Goal: Task Accomplishment & Management: Use online tool/utility

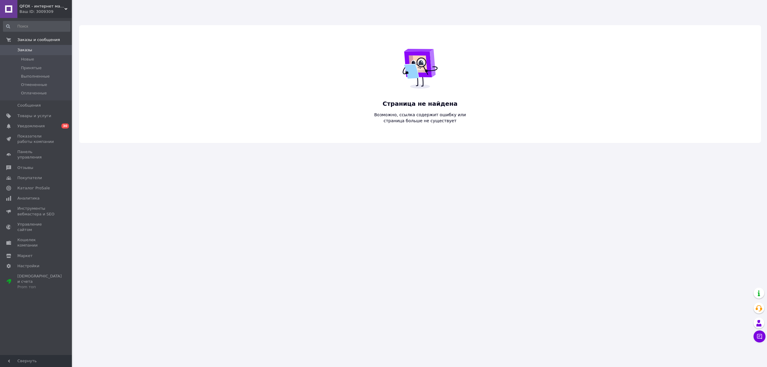
click at [37, 3] on div "QFOX - интернет магазин Ваш ID: 3009309" at bounding box center [44, 9] width 55 height 18
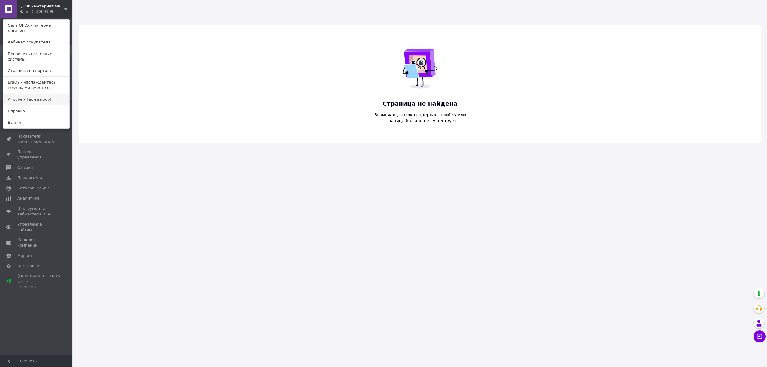
click at [36, 94] on link "Aircube - Твой выбор!" at bounding box center [36, 99] width 66 height 11
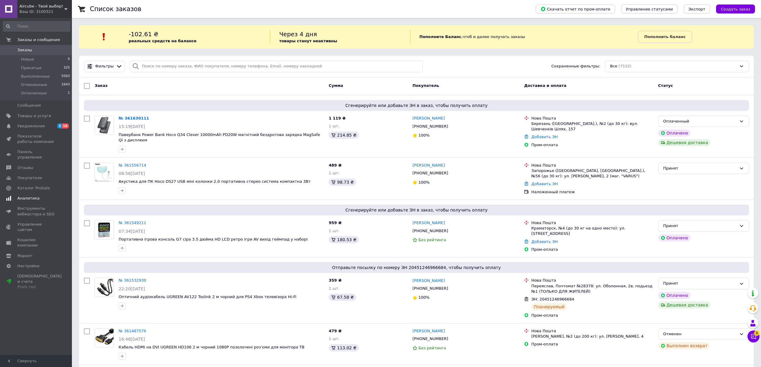
click at [40, 196] on span "Аналитика" at bounding box center [36, 198] width 38 height 5
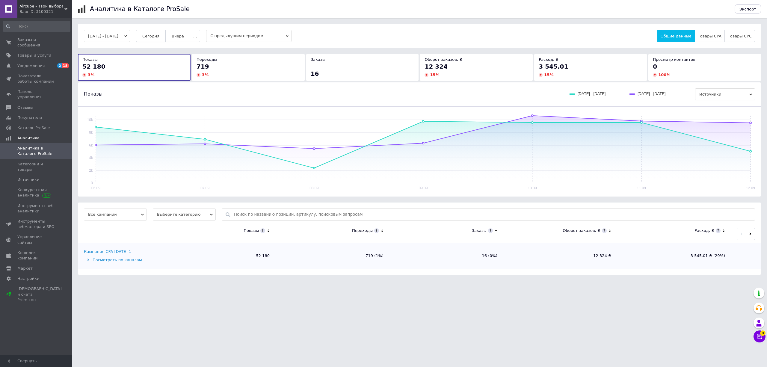
click at [159, 38] on span "Сегодня" at bounding box center [150, 36] width 17 height 4
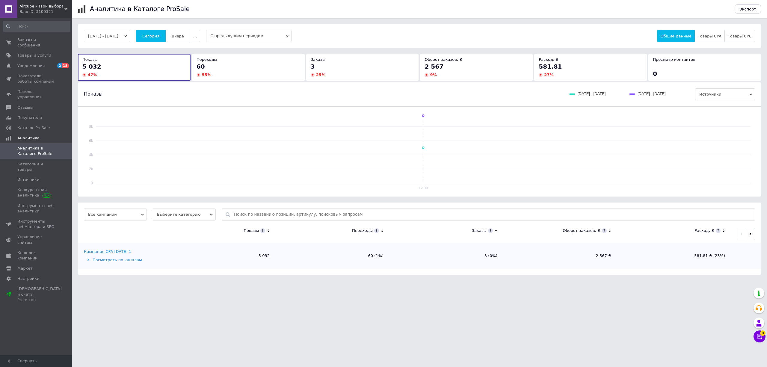
click at [184, 36] on span "Вчера" at bounding box center [178, 36] width 12 height 4
click at [158, 37] on span "Сегодня" at bounding box center [150, 36] width 17 height 4
click at [39, 63] on span "Уведомления" at bounding box center [30, 65] width 27 height 5
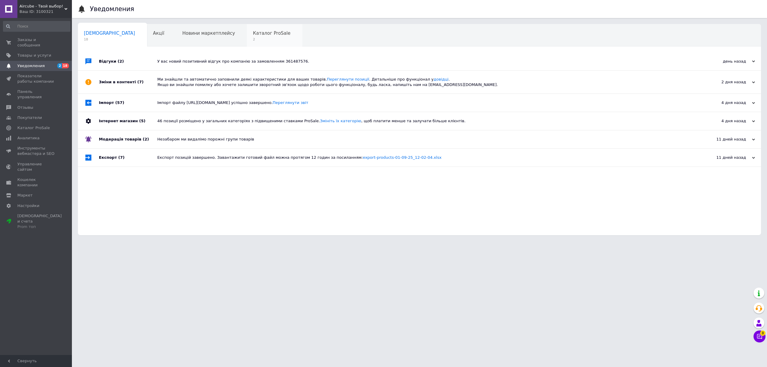
click at [247, 37] on div "Каталог ProSale 2" at bounding box center [274, 35] width 55 height 23
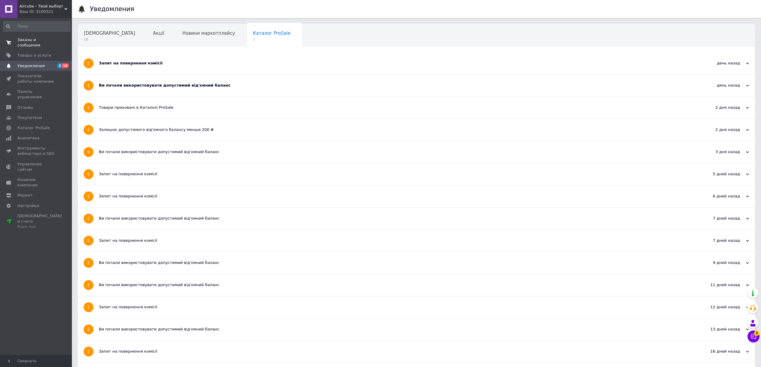
click at [39, 38] on span "Заказы и сообщения" at bounding box center [36, 42] width 38 height 11
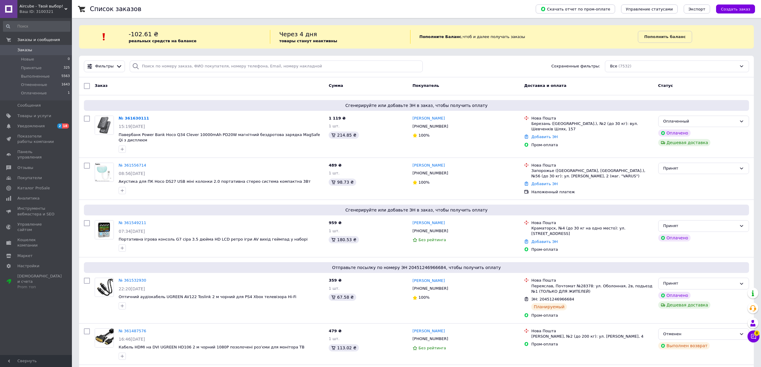
click at [31, 4] on span "Aircube - Твой выбор!" at bounding box center [41, 6] width 45 height 5
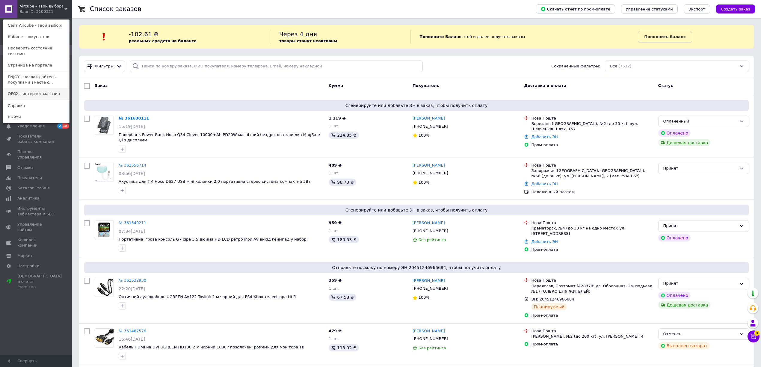
click at [37, 89] on link "QFOX - интернет магазин" at bounding box center [36, 93] width 66 height 11
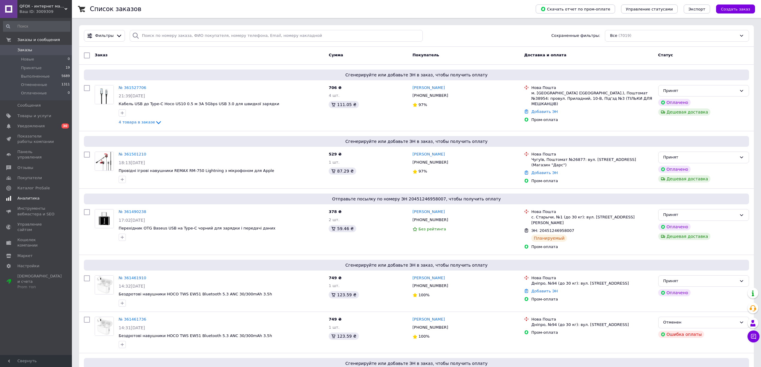
click at [29, 193] on link "Аналитика" at bounding box center [36, 198] width 73 height 10
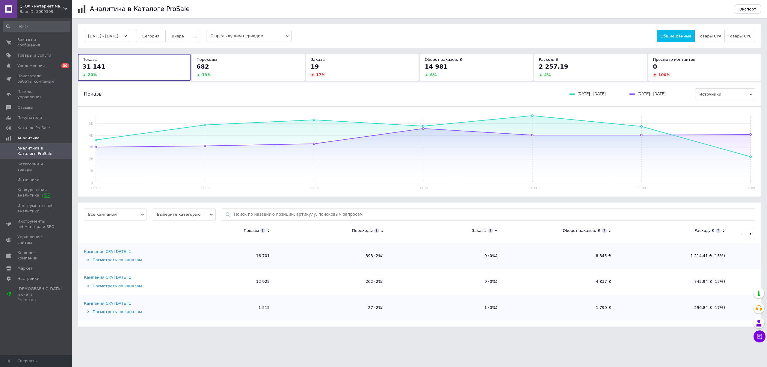
click at [161, 41] on button "Сегодня" at bounding box center [151, 36] width 30 height 12
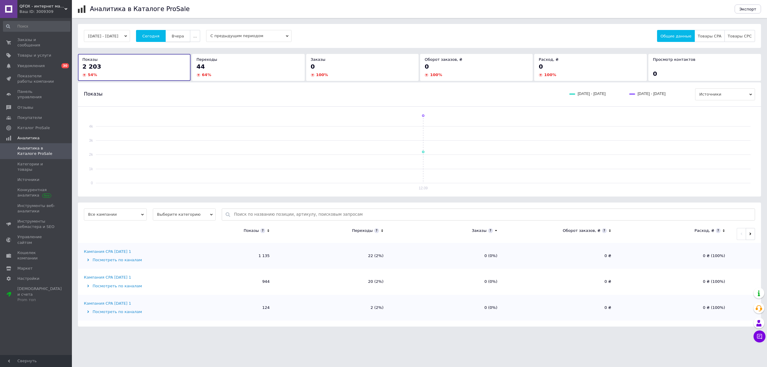
click at [179, 36] on button "Вчера" at bounding box center [177, 36] width 25 height 12
click at [150, 31] on button "Сегодня" at bounding box center [151, 36] width 30 height 12
click at [184, 34] on span "Вчера" at bounding box center [178, 36] width 12 height 4
click at [197, 37] on span "..." at bounding box center [195, 36] width 4 height 4
click at [191, 81] on span "60 дней" at bounding box center [182, 83] width 16 height 4
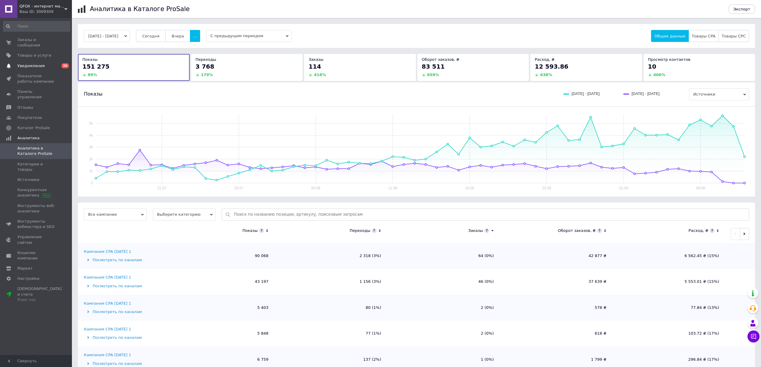
click at [46, 64] on link "Уведомления 0 30" at bounding box center [36, 66] width 73 height 10
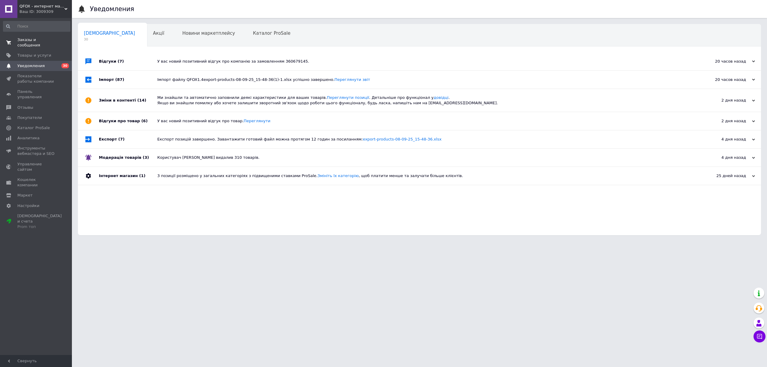
click at [36, 39] on span "Заказы и сообщения" at bounding box center [36, 42] width 38 height 11
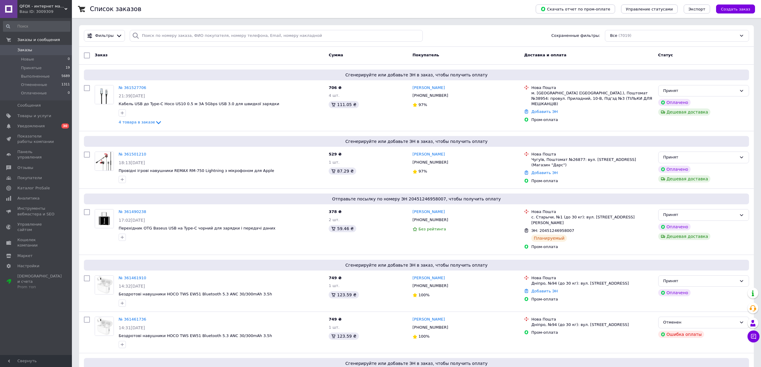
click at [43, 7] on span "QFOX - интернет магазин" at bounding box center [41, 6] width 45 height 5
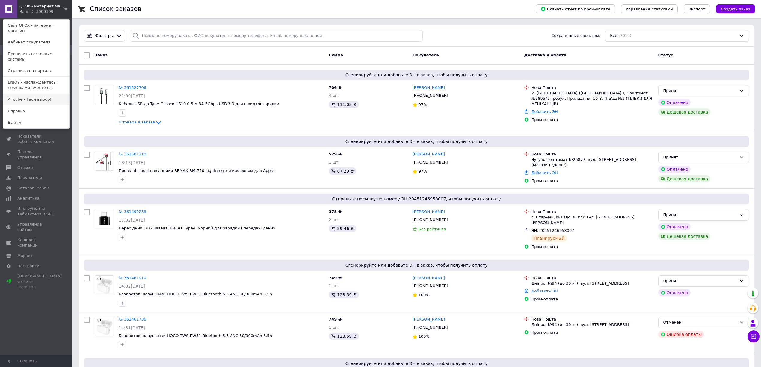
click at [42, 94] on link "Aircube - Твой выбор!" at bounding box center [36, 99] width 66 height 11
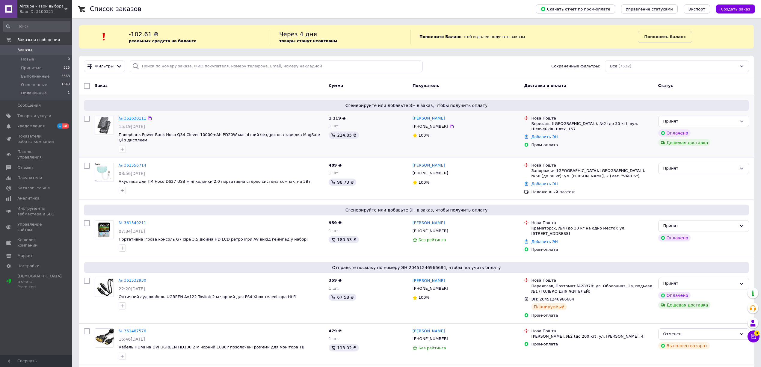
click at [122, 119] on link "№ 361630111" at bounding box center [133, 118] width 28 height 4
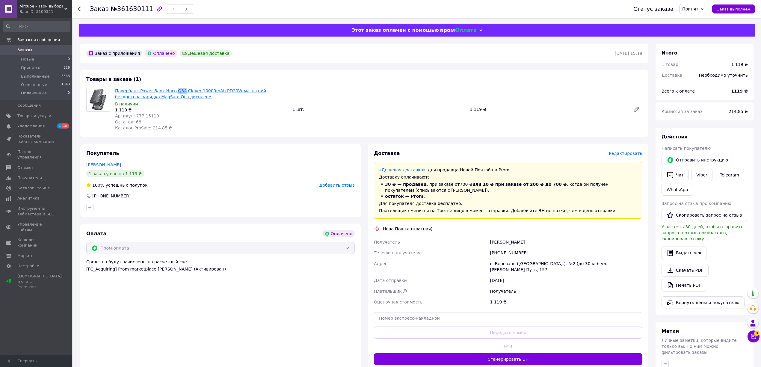
drag, startPoint x: 178, startPoint y: 87, endPoint x: 171, endPoint y: 91, distance: 8.1
click at [171, 91] on div "Павербанк Power Bank Hoco Q34 Clever 10000mAh PD20W магнітний бездротова зарядк…" at bounding box center [201, 110] width 177 height 46
copy link "Q34"
click at [21, 128] on span "Уведомления" at bounding box center [30, 125] width 27 height 5
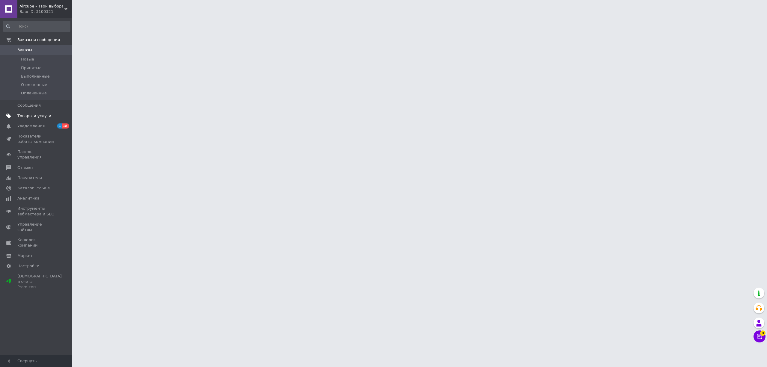
click at [25, 117] on span "Товары и услуги" at bounding box center [34, 115] width 34 height 5
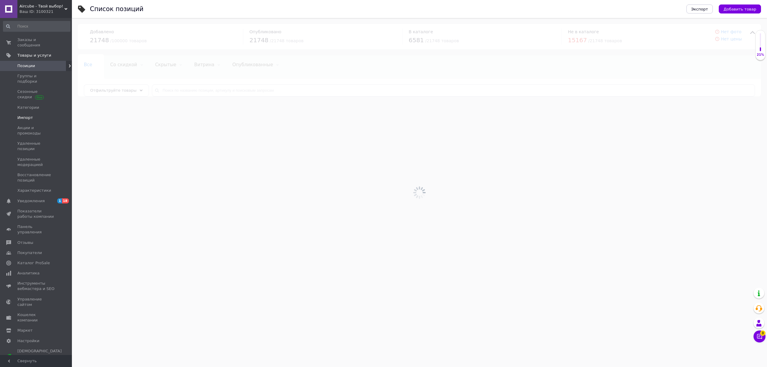
click at [33, 115] on span "Импорт" at bounding box center [36, 117] width 38 height 5
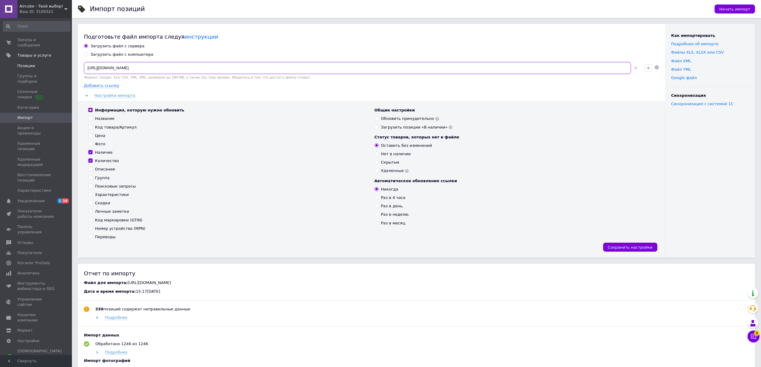
drag, startPoint x: 275, startPoint y: 67, endPoint x: 0, endPoint y: 64, distance: 275.1
click at [0, 64] on div "Aircube - Твой выбор! Ваш ID: 3100321 Сайт Aircube - Твой выбор! Кабинет покупа…" at bounding box center [380, 308] width 761 height 617
drag, startPoint x: 522, startPoint y: 102, endPoint x: 383, endPoint y: 74, distance: 142.1
click at [522, 102] on div "Информация, которую нужно обновить Название Код товара/Артикул Цена Фото Наличи…" at bounding box center [371, 179] width 587 height 156
drag, startPoint x: 259, startPoint y: 63, endPoint x: 0, endPoint y: 63, distance: 258.9
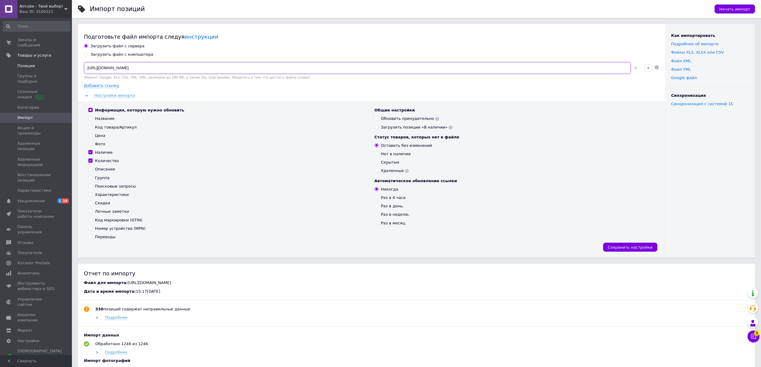
click at [0, 63] on div "Aircube - Твой выбор! Ваш ID: 3100321 Сайт Aircube - Твой выбор! Кабинет покупа…" at bounding box center [380, 308] width 761 height 617
paste input "[DOMAIN_NAME][URL]"
type input "[URL][DOMAIN_NAME]"
click at [101, 84] on span "Добавить ссылку" at bounding box center [101, 85] width 35 height 5
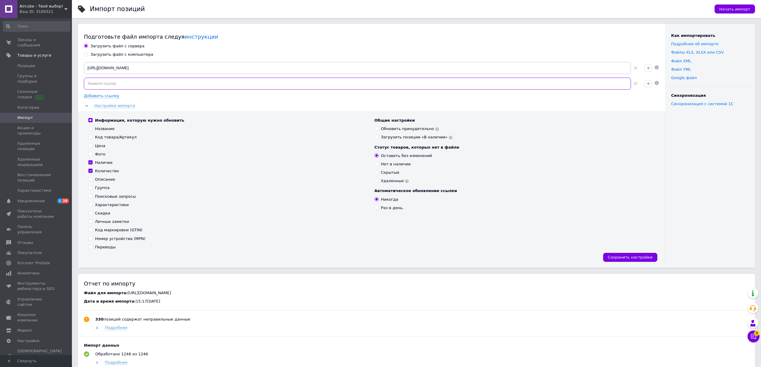
click at [483, 85] on input at bounding box center [357, 84] width 547 height 12
paste input "[URL][DOMAIN_NAME]"
type input "[URL][DOMAIN_NAME]"
click at [99, 96] on span "Добавить ссылку" at bounding box center [101, 95] width 35 height 5
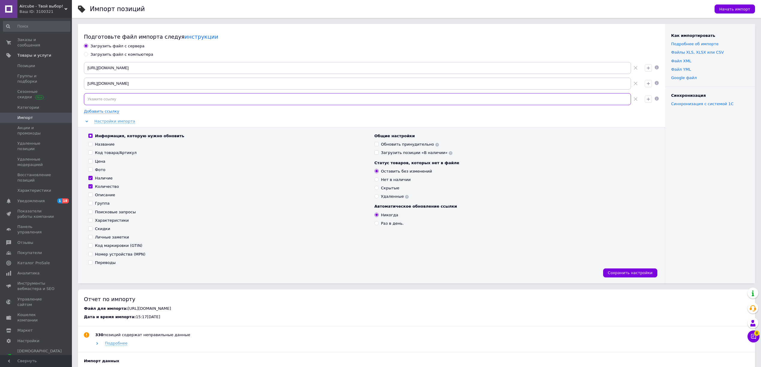
click at [173, 104] on input at bounding box center [357, 99] width 547 height 12
paste input "[URL][DOMAIN_NAME]"
click at [96, 98] on input "[URL][DOMAIN_NAME]" at bounding box center [357, 99] width 547 height 12
type input "[URL][DOMAIN_NAME]"
click at [113, 111] on span "Добавить ссылку" at bounding box center [101, 111] width 35 height 5
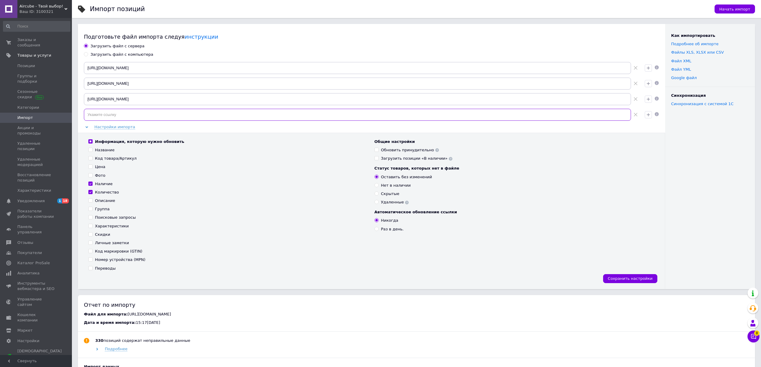
click at [111, 113] on input at bounding box center [357, 115] width 547 height 12
paste input "[URL][DOMAIN_NAME]"
type input "[URL][DOMAIN_NAME]"
click at [625, 281] on span "Сохранить настройки" at bounding box center [630, 278] width 45 height 4
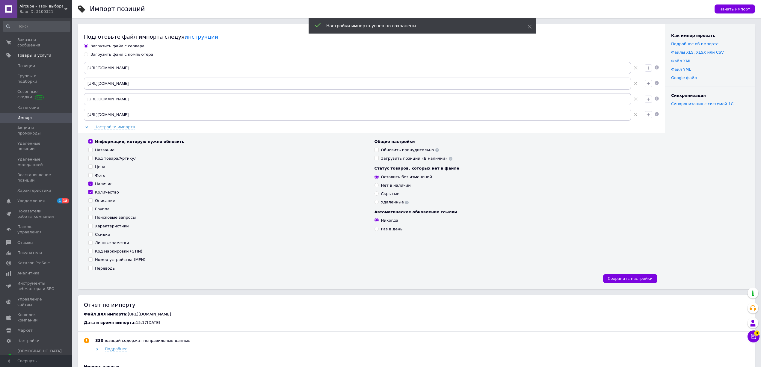
click at [406, 159] on div "Загрузить позиции «В наличии»" at bounding box center [416, 158] width 71 height 5
click at [378, 159] on input "Загрузить позиции «В наличии»" at bounding box center [377, 158] width 4 height 4
checkbox input "true"
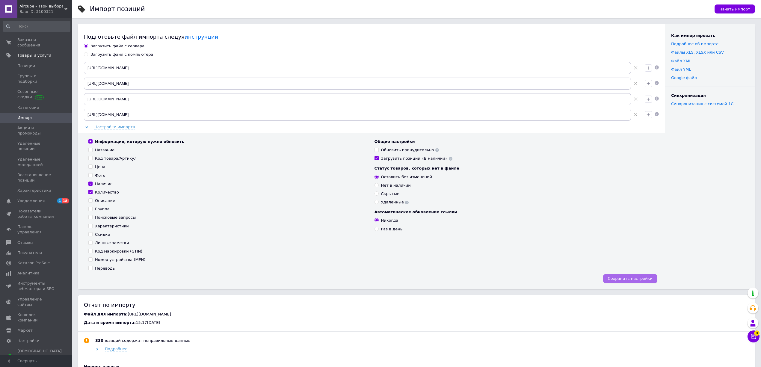
click at [625, 281] on span "Сохранить настройки" at bounding box center [630, 278] width 45 height 4
click at [386, 186] on div "Нет в наличии" at bounding box center [396, 185] width 30 height 5
click at [378, 186] on input "Нет в наличии" at bounding box center [377, 185] width 4 height 4
radio input "true"
click at [622, 284] on div "Информация, которую нужно обновить Название Код товара/Артикул Цена Фото Наличи…" at bounding box center [371, 211] width 587 height 156
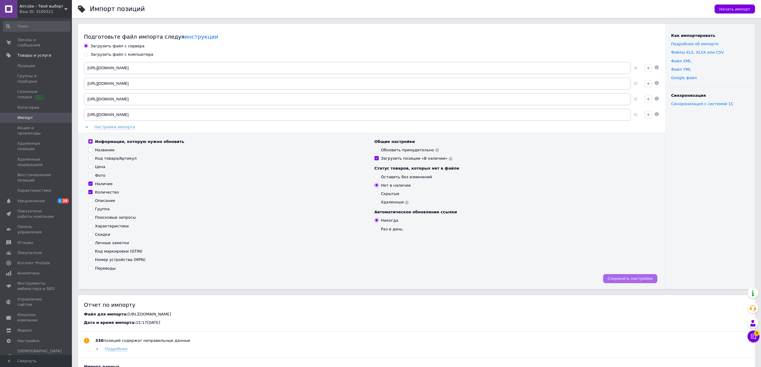
click at [623, 281] on span "Сохранить настройки" at bounding box center [630, 278] width 45 height 4
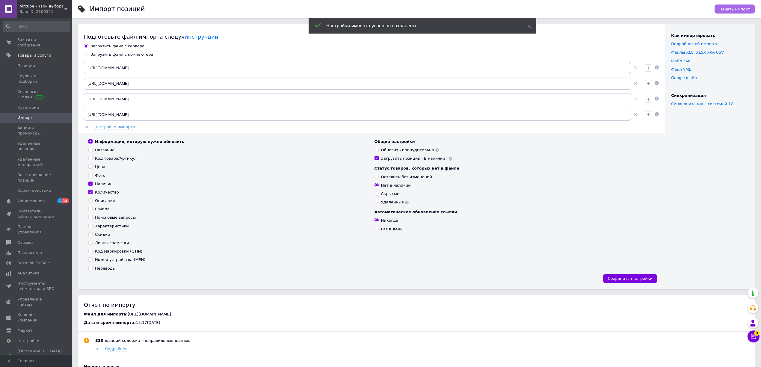
click at [739, 10] on span "Начать импорт" at bounding box center [734, 9] width 31 height 4
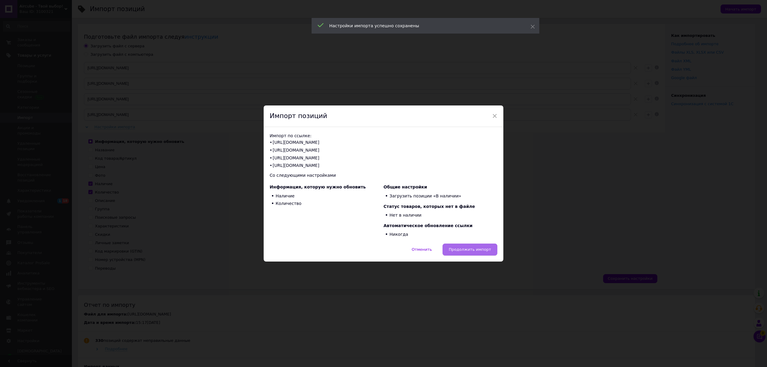
click at [468, 253] on button "Продолжить импорт" at bounding box center [470, 250] width 55 height 12
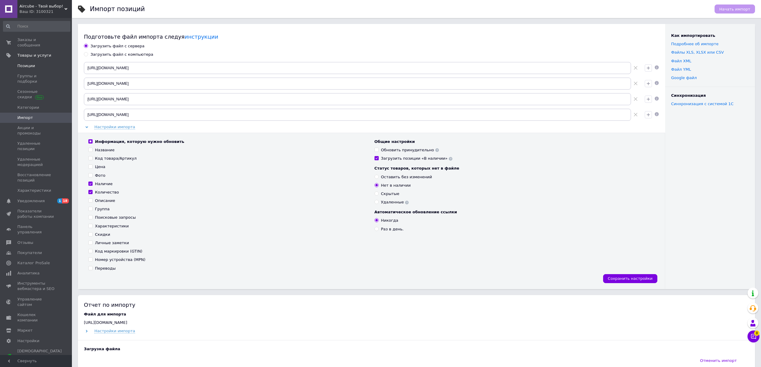
click at [39, 65] on link "Позиции" at bounding box center [36, 66] width 73 height 10
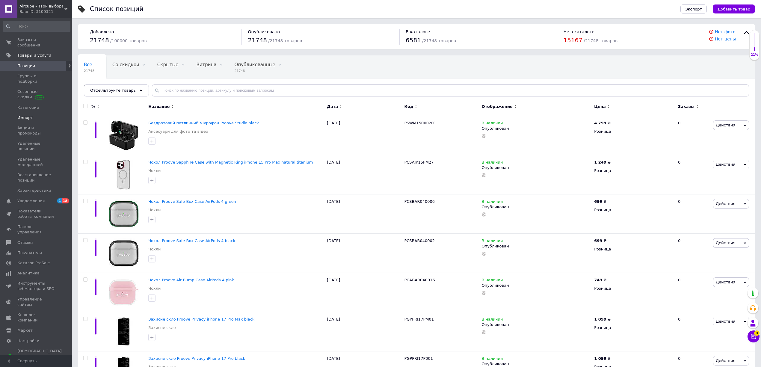
click at [33, 115] on span "Импорт" at bounding box center [36, 117] width 38 height 5
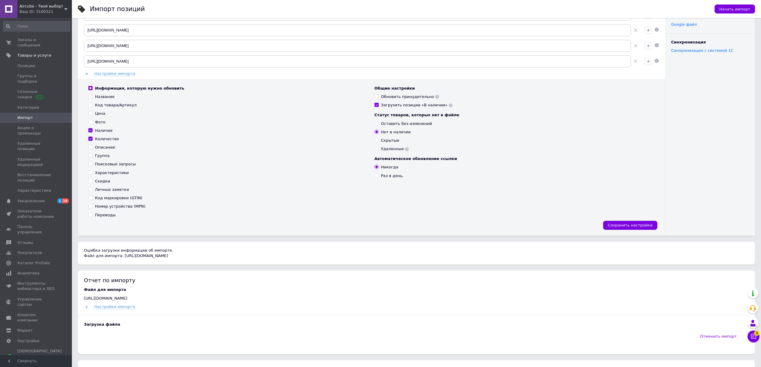
scroll to position [160, 0]
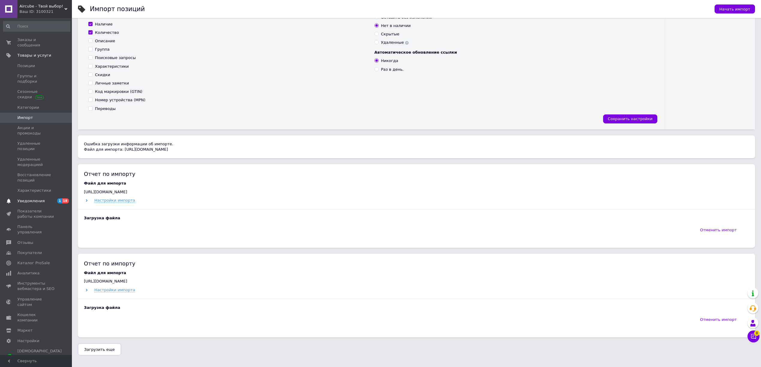
click at [24, 198] on span "Уведомления" at bounding box center [30, 200] width 27 height 5
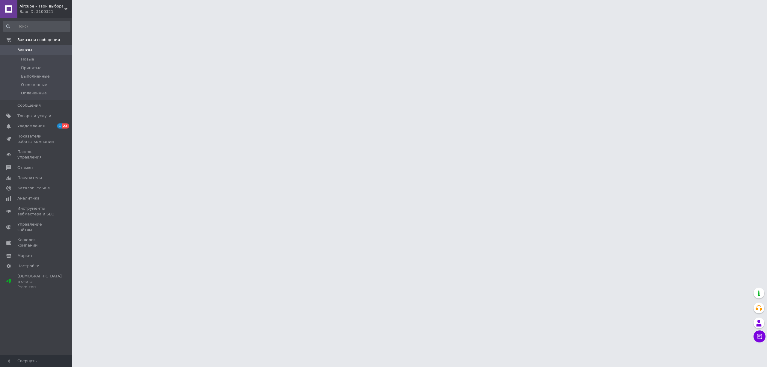
click at [29, 119] on link "Товары и услуги" at bounding box center [36, 116] width 73 height 10
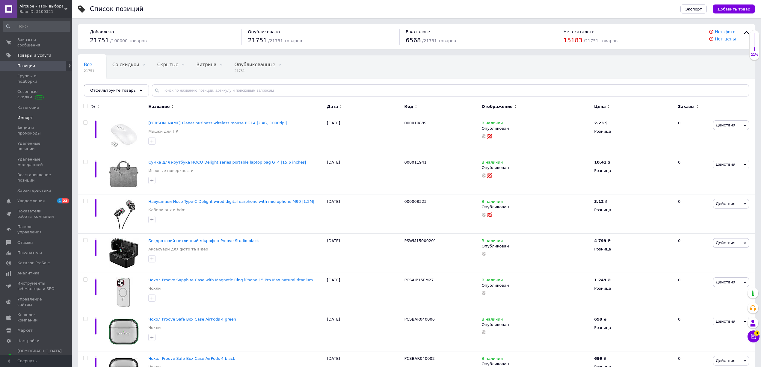
click at [37, 115] on span "Импорт" at bounding box center [36, 117] width 38 height 5
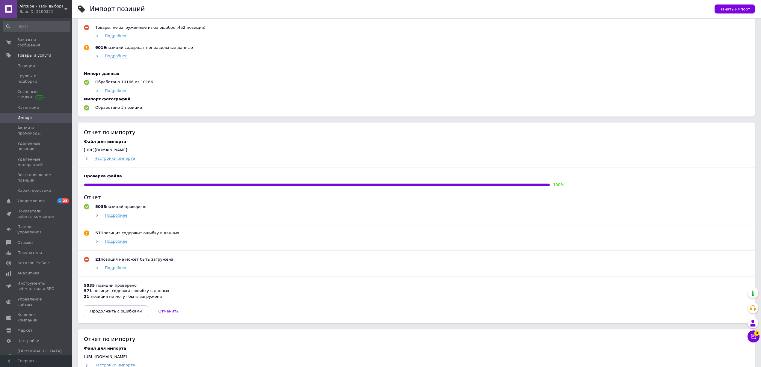
scroll to position [319, 0]
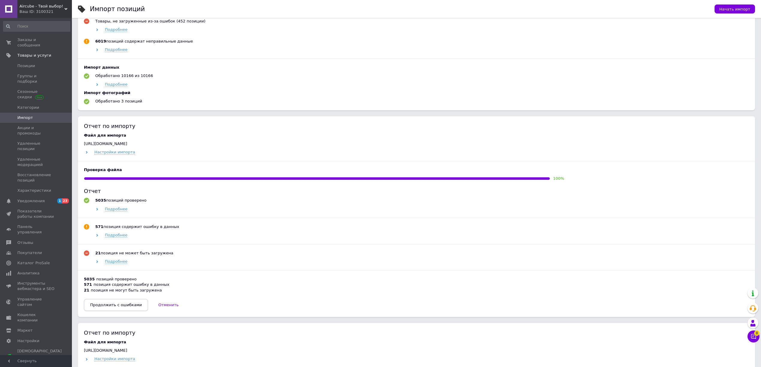
click at [123, 311] on button "Продолжить с ошибками" at bounding box center [116, 305] width 64 height 12
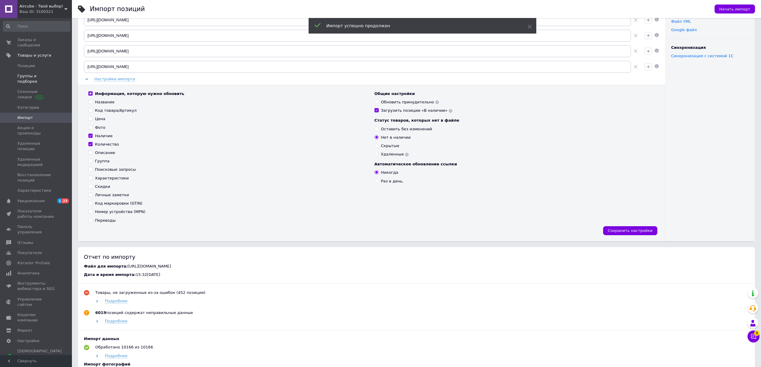
scroll to position [38, 0]
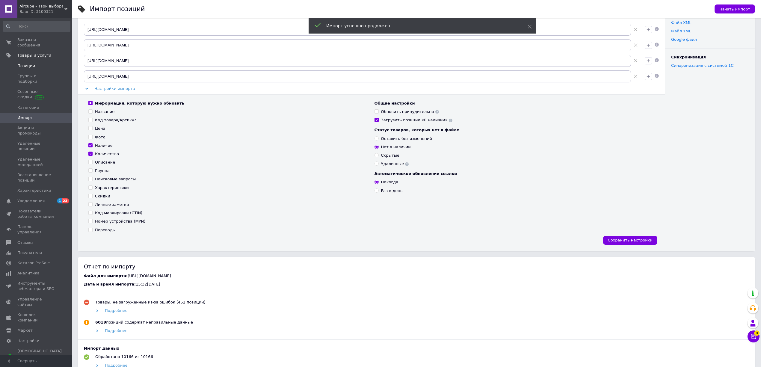
click at [11, 63] on span at bounding box center [8, 65] width 17 height 5
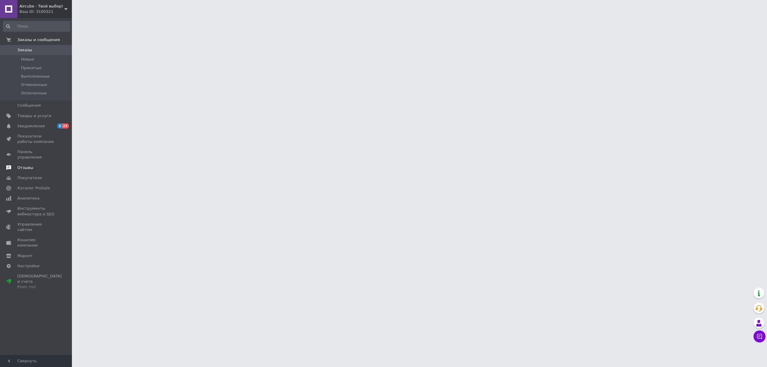
click at [30, 165] on span "Отзывы" at bounding box center [25, 167] width 16 height 5
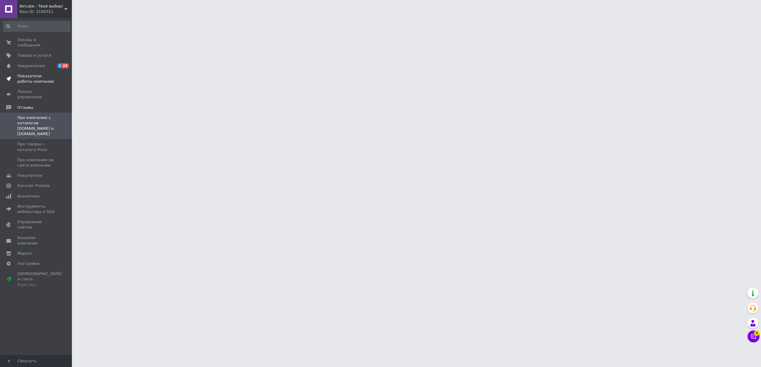
click at [34, 75] on span "Показатели работы компании" at bounding box center [36, 78] width 38 height 11
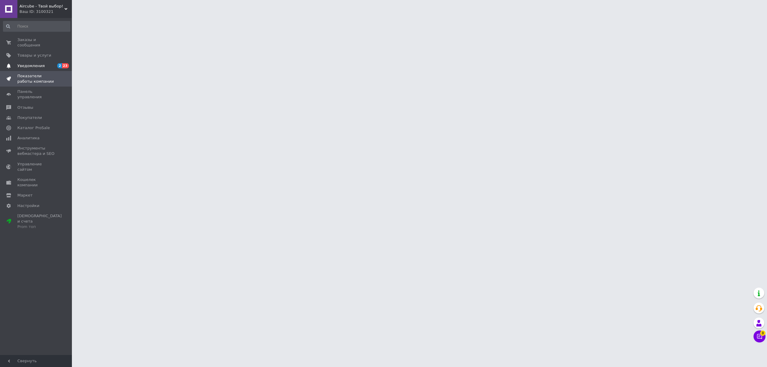
click at [35, 63] on span "Уведомления" at bounding box center [30, 65] width 27 height 5
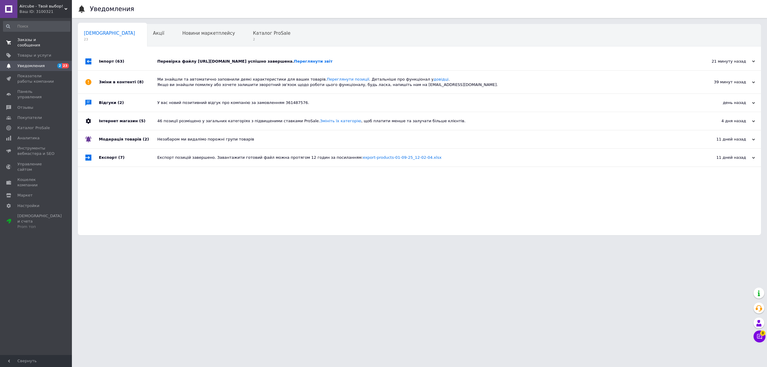
click at [40, 38] on span "Заказы и сообщения" at bounding box center [36, 42] width 38 height 11
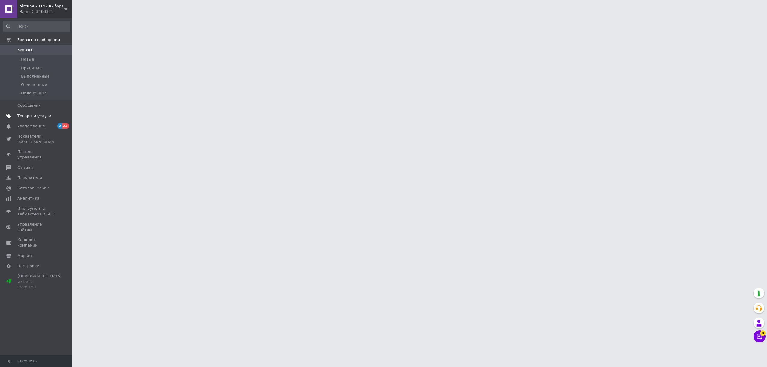
click at [34, 120] on link "Товары и услуги" at bounding box center [36, 116] width 73 height 10
click at [43, 115] on span "Импорт" at bounding box center [36, 117] width 38 height 5
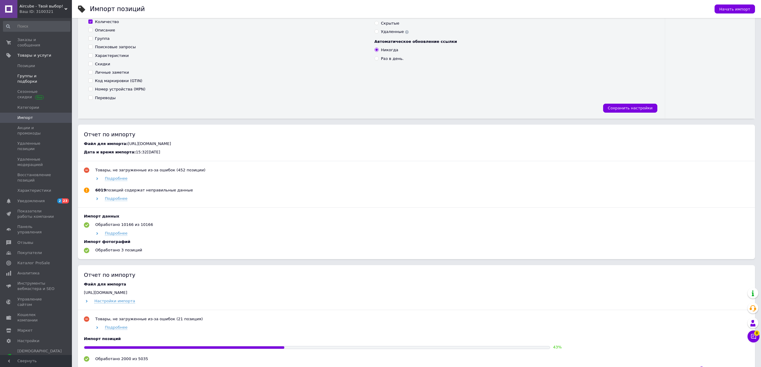
scroll to position [160, 0]
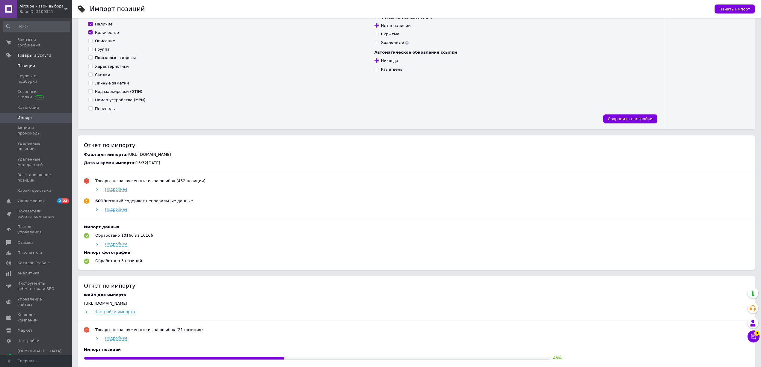
click at [26, 63] on span "Позиции" at bounding box center [26, 65] width 18 height 5
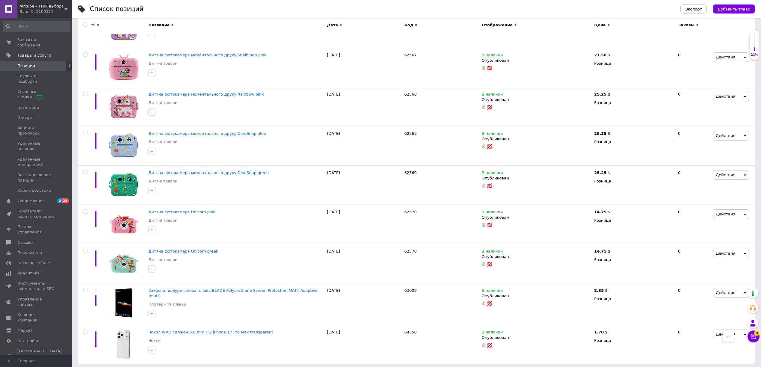
scroll to position [3721, 0]
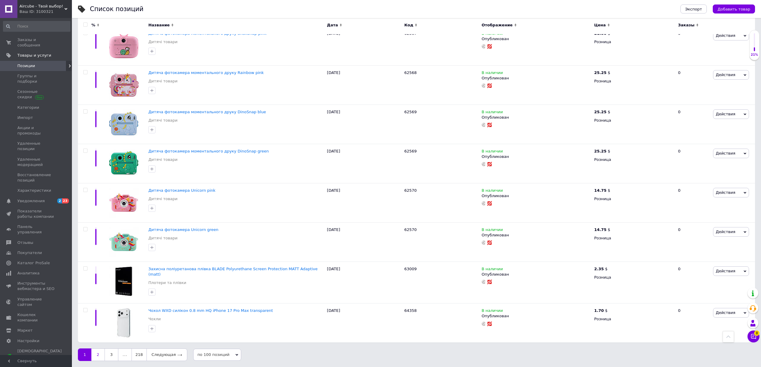
click at [98, 357] on link "2" at bounding box center [97, 354] width 13 height 13
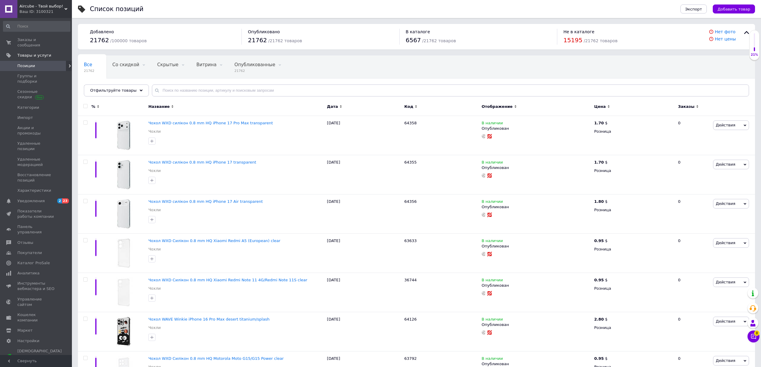
click at [31, 61] on link "Позиции" at bounding box center [36, 66] width 73 height 10
click at [22, 268] on link "Аналитика" at bounding box center [36, 273] width 73 height 10
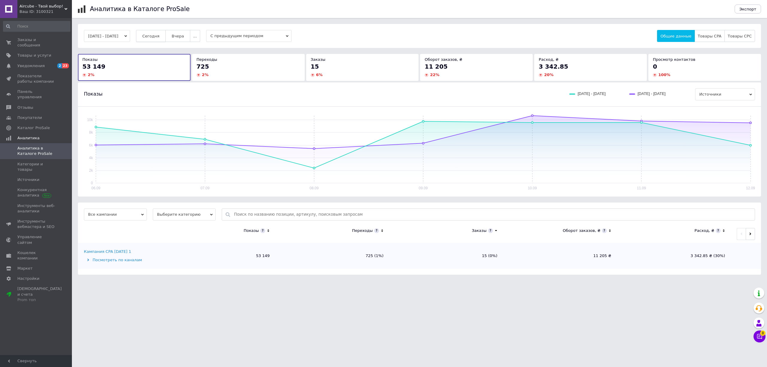
click at [159, 35] on span "Сегодня" at bounding box center [150, 36] width 17 height 4
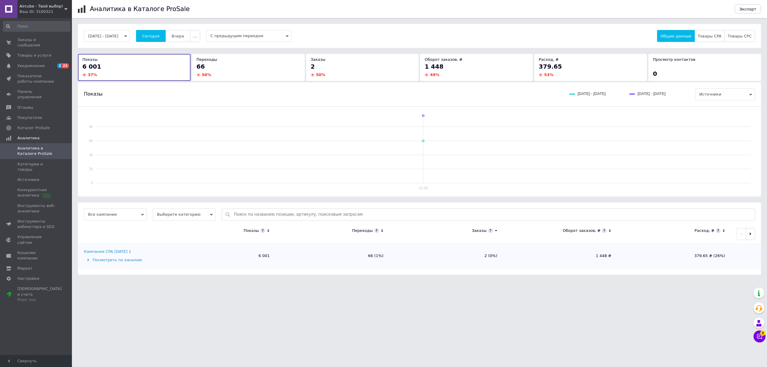
click at [41, 0] on div "Aircube - Твой выбор! Ваш ID: 3100321" at bounding box center [44, 9] width 55 height 18
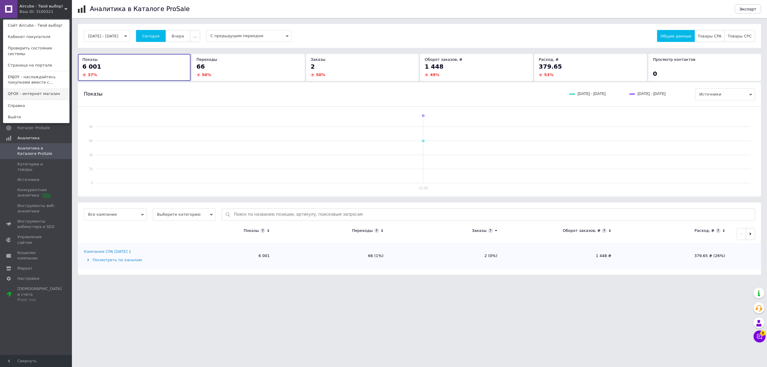
click at [27, 89] on link "QFOX - интернет магазин" at bounding box center [36, 93] width 66 height 11
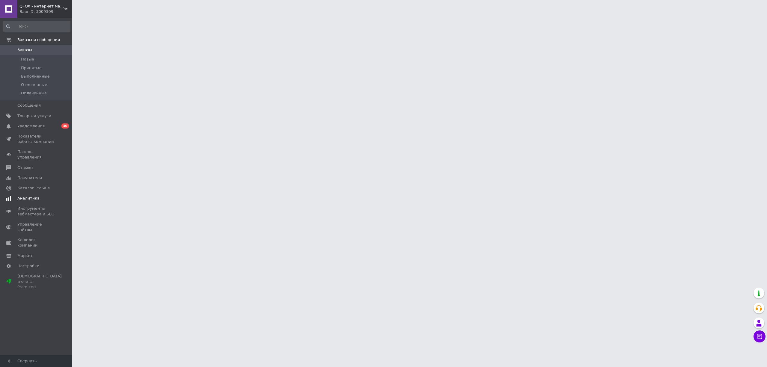
click at [43, 193] on link "Аналитика" at bounding box center [36, 198] width 73 height 10
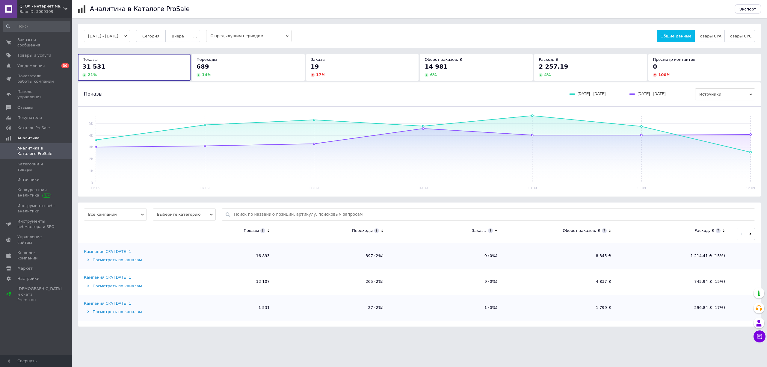
click at [159, 35] on span "Сегодня" at bounding box center [150, 36] width 17 height 4
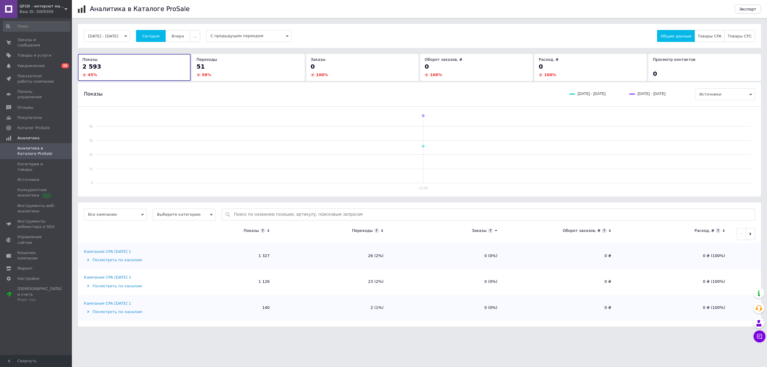
click at [37, 11] on div "Ваш ID: 3009309" at bounding box center [45, 11] width 52 height 5
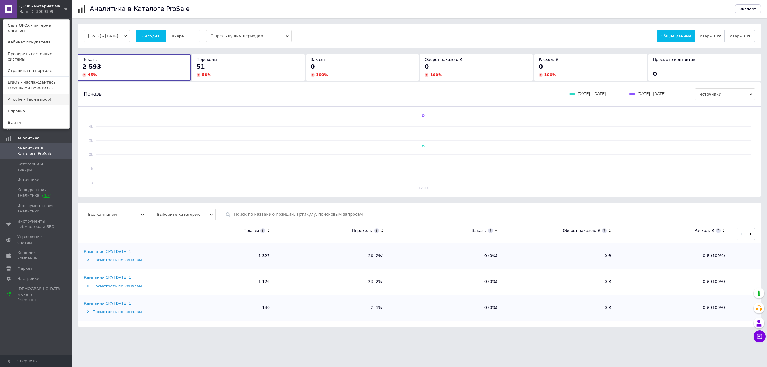
click at [28, 94] on link "Aircube - Твой выбор!" at bounding box center [36, 99] width 66 height 11
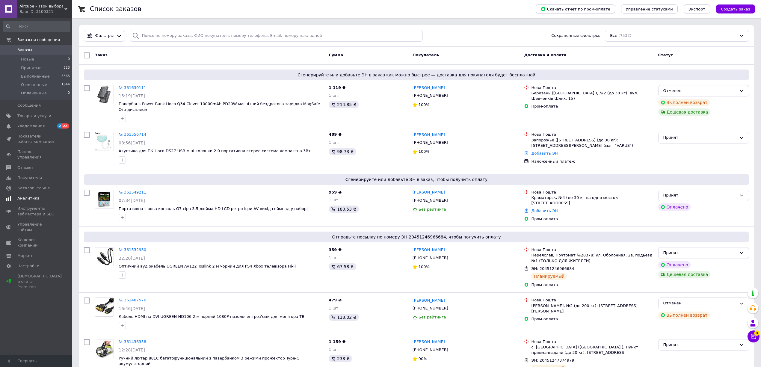
click at [37, 196] on link "Аналитика" at bounding box center [36, 198] width 73 height 10
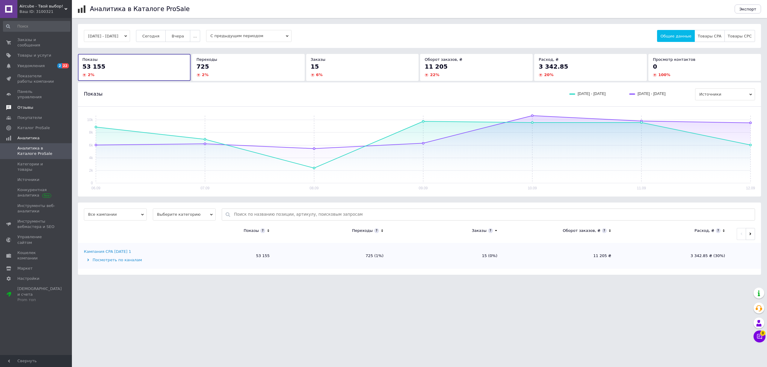
click at [42, 102] on link "Отзывы" at bounding box center [36, 107] width 73 height 10
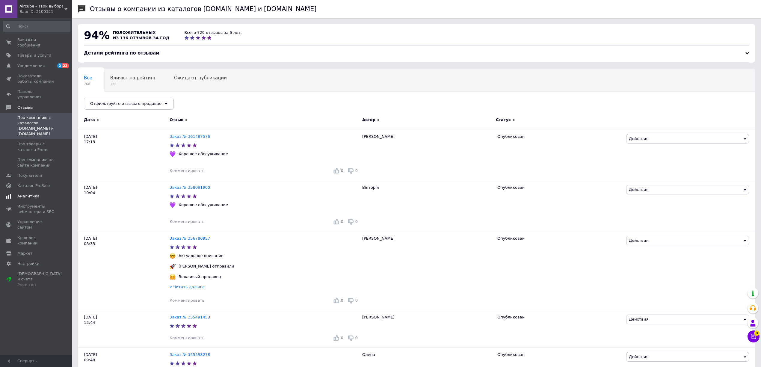
click at [41, 194] on span "Аналитика" at bounding box center [36, 196] width 38 height 5
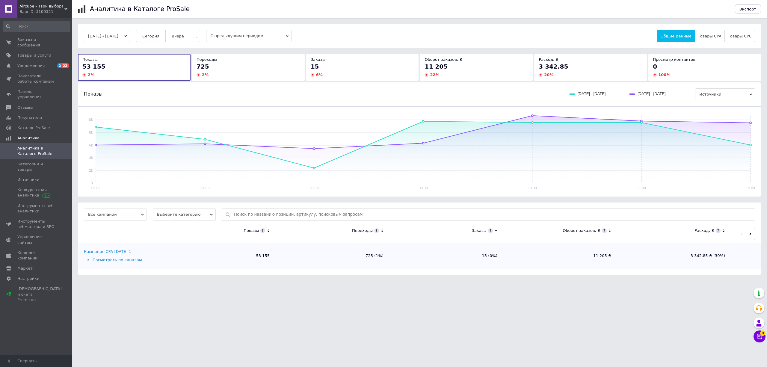
click at [150, 34] on button "Сегодня" at bounding box center [151, 36] width 30 height 12
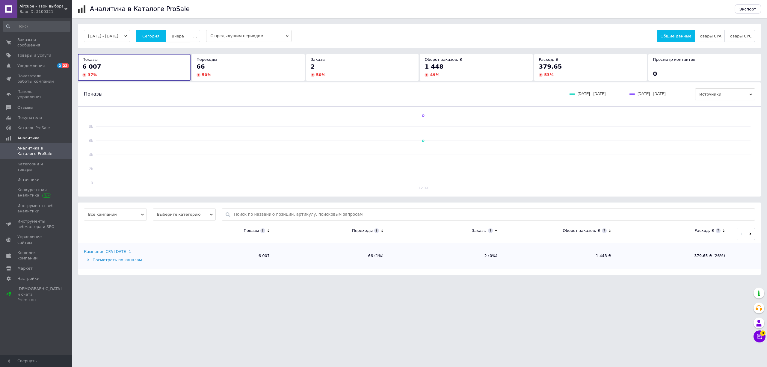
click at [186, 33] on button "Вчера" at bounding box center [177, 36] width 25 height 12
click at [162, 32] on button "Сегодня" at bounding box center [151, 36] width 30 height 12
click at [50, 63] on span "Уведомления" at bounding box center [36, 65] width 38 height 5
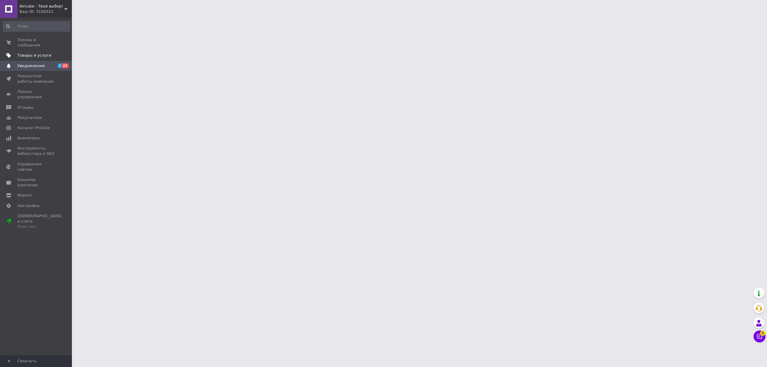
click at [47, 53] on span "Товары и услуги" at bounding box center [36, 55] width 38 height 5
click at [31, 113] on link "Импорт" at bounding box center [36, 118] width 73 height 10
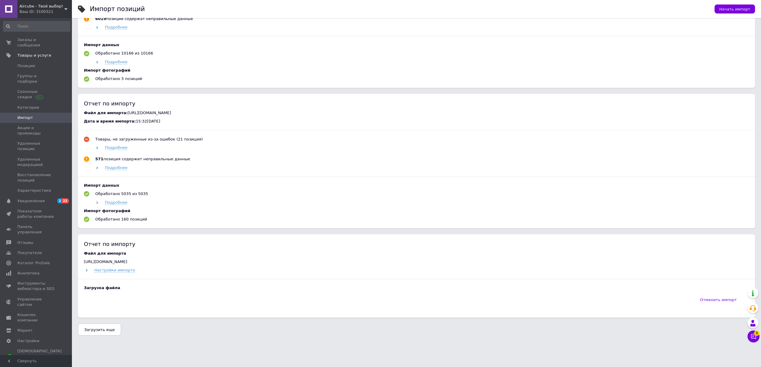
scroll to position [352, 0]
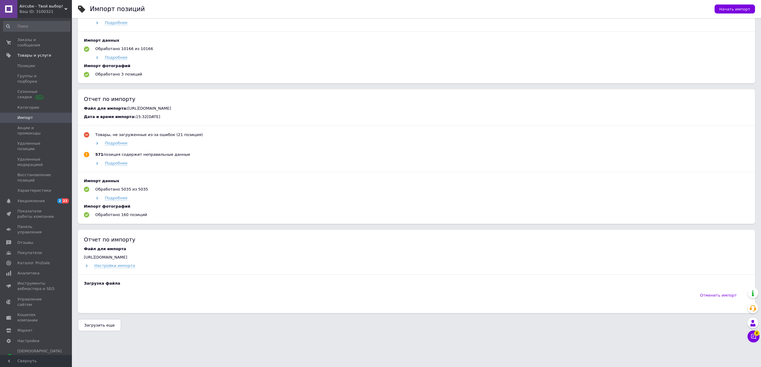
click at [93, 278] on div "Файл для импорта [URL][DOMAIN_NAME] Настройки импорта Загрузка файла" at bounding box center [416, 267] width 665 height 43
click at [93, 282] on div "Загрузка файла" at bounding box center [416, 283] width 665 height 5
click at [106, 268] on span "Настройки импорта" at bounding box center [114, 265] width 41 height 5
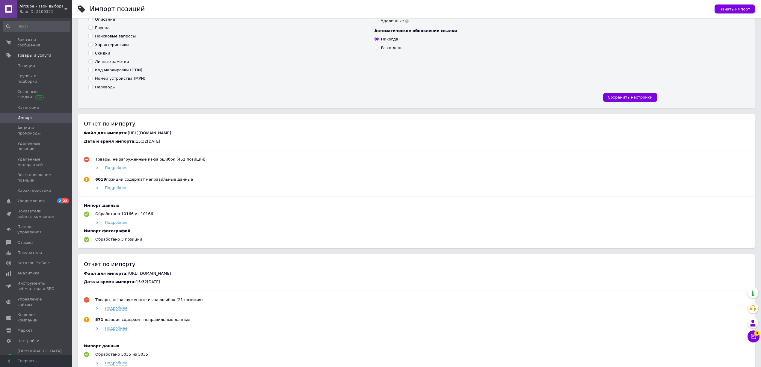
scroll to position [165, 0]
